Goal: Book appointment/travel/reservation

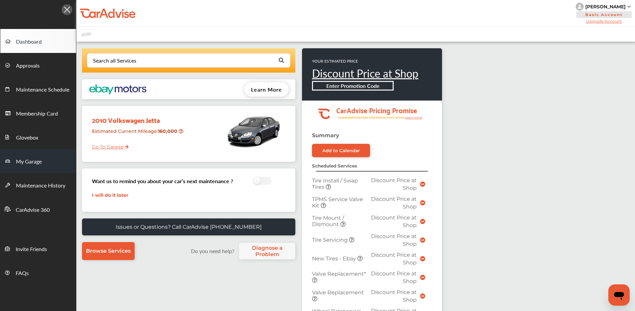
click at [52, 157] on link "My Garage" at bounding box center [38, 161] width 76 height 24
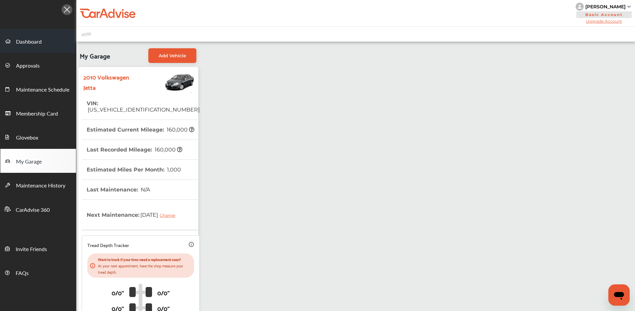
click at [36, 41] on span "Dashboard" at bounding box center [29, 42] width 26 height 9
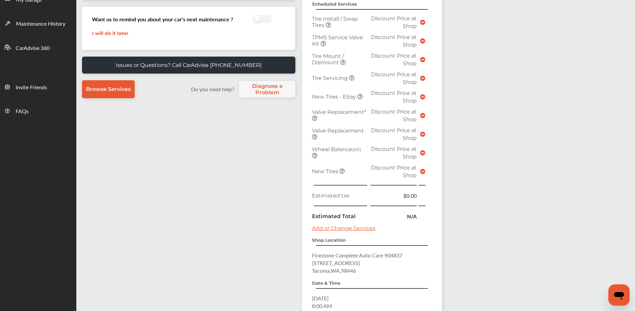
scroll to position [232, 0]
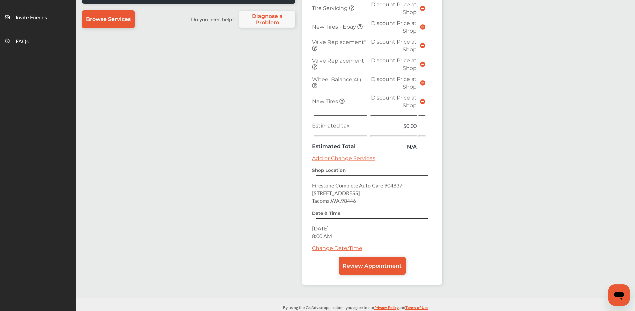
click at [329, 246] on link "Change Date/Time" at bounding box center [337, 248] width 50 height 6
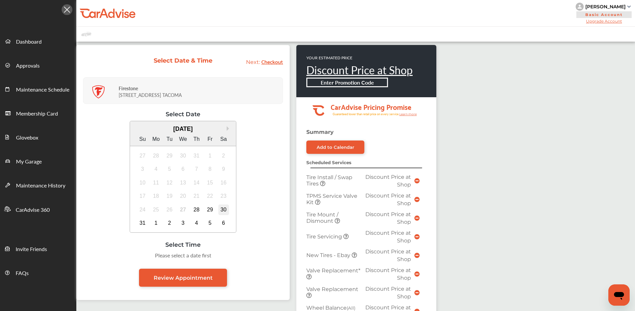
click at [221, 210] on div "30" at bounding box center [223, 210] width 11 height 11
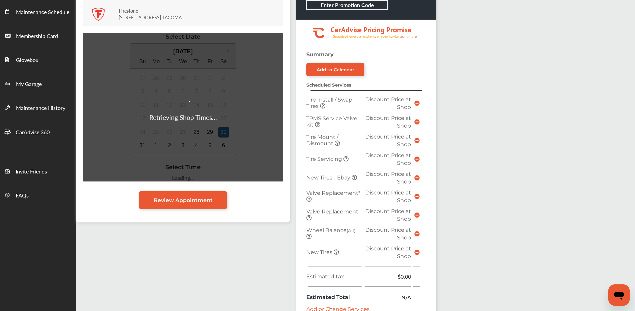
scroll to position [58, 0]
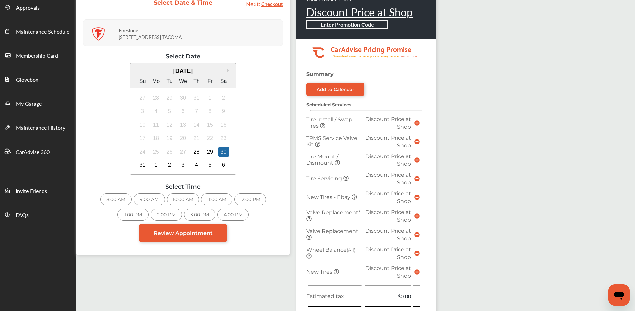
click at [147, 198] on div "9:00 AM" at bounding box center [149, 200] width 31 height 12
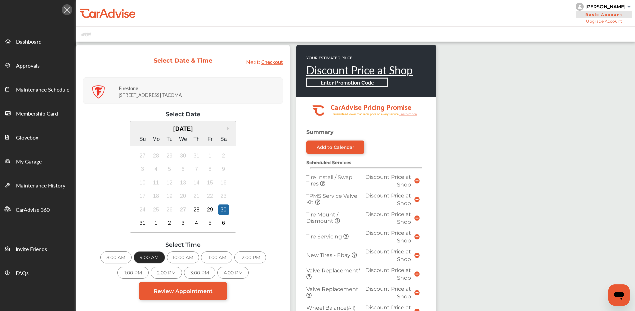
scroll to position [234, 0]
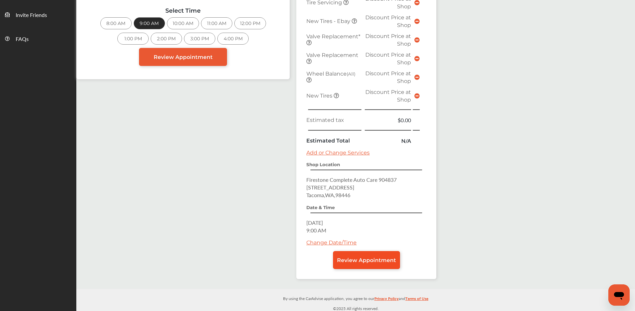
click at [361, 258] on span "Review Appointment" at bounding box center [366, 260] width 59 height 6
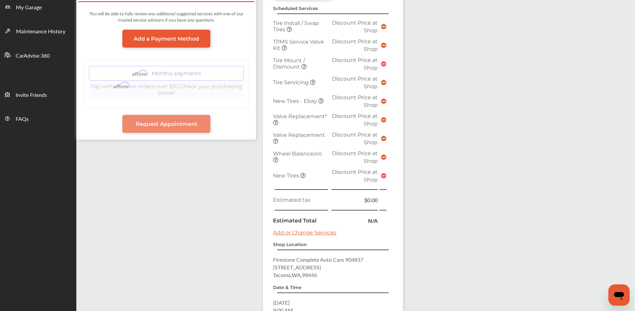
scroll to position [236, 0]
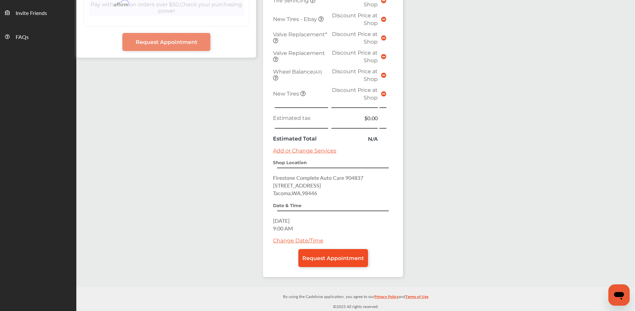
click at [358, 257] on span "Request Appointment" at bounding box center [333, 258] width 62 height 6
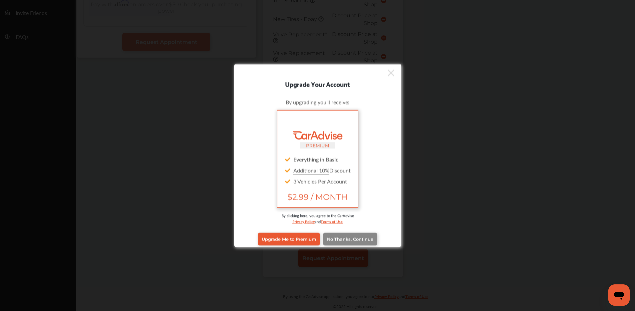
click at [349, 247] on div "Upgrade Me to Premium No Thanks, Continue" at bounding box center [317, 239] width 157 height 27
click at [346, 241] on span "No Thanks, Continue" at bounding box center [350, 239] width 46 height 5
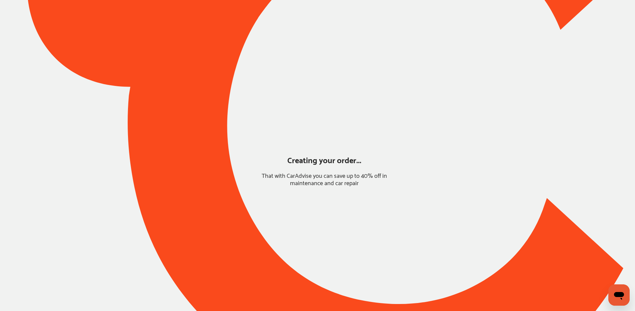
scroll to position [0, 0]
